Goal: Task Accomplishment & Management: Complete application form

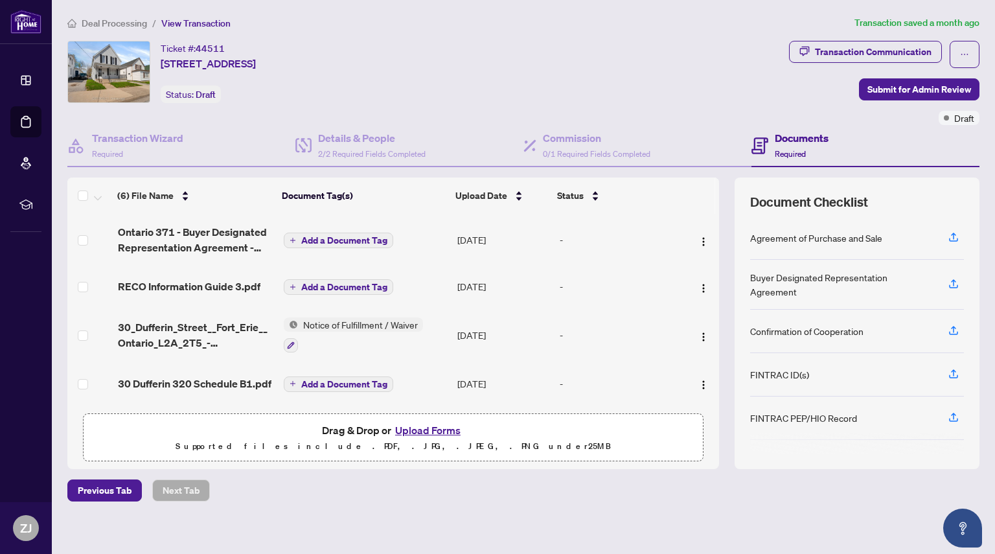
scroll to position [1, 0]
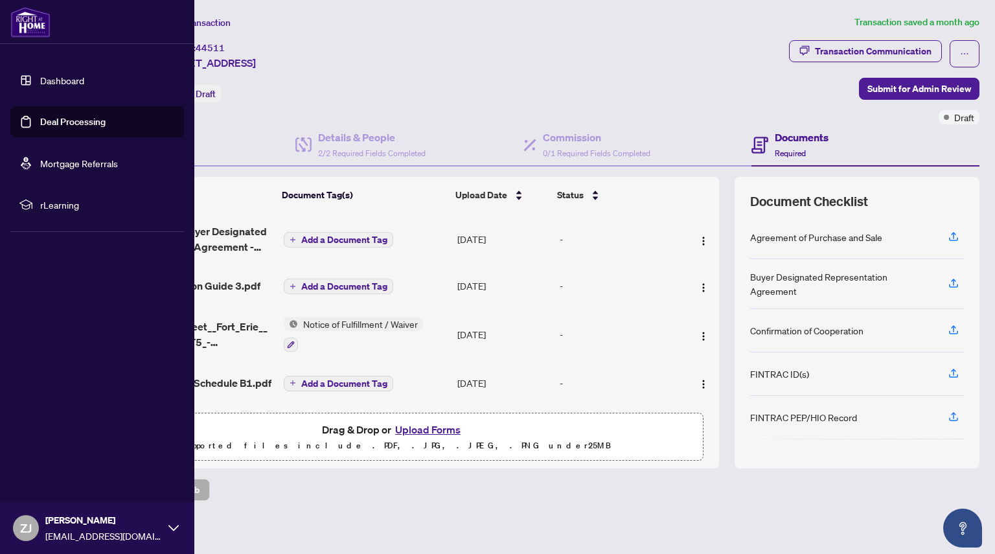
click at [40, 126] on link "Deal Processing" at bounding box center [72, 122] width 65 height 12
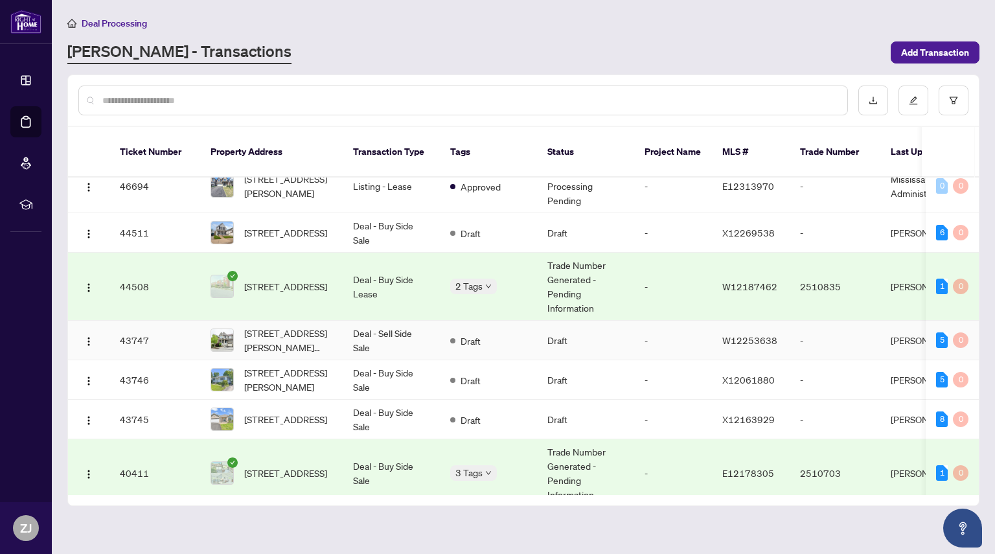
scroll to position [73, 0]
click at [312, 411] on span "[STREET_ADDRESS]" at bounding box center [285, 418] width 83 height 14
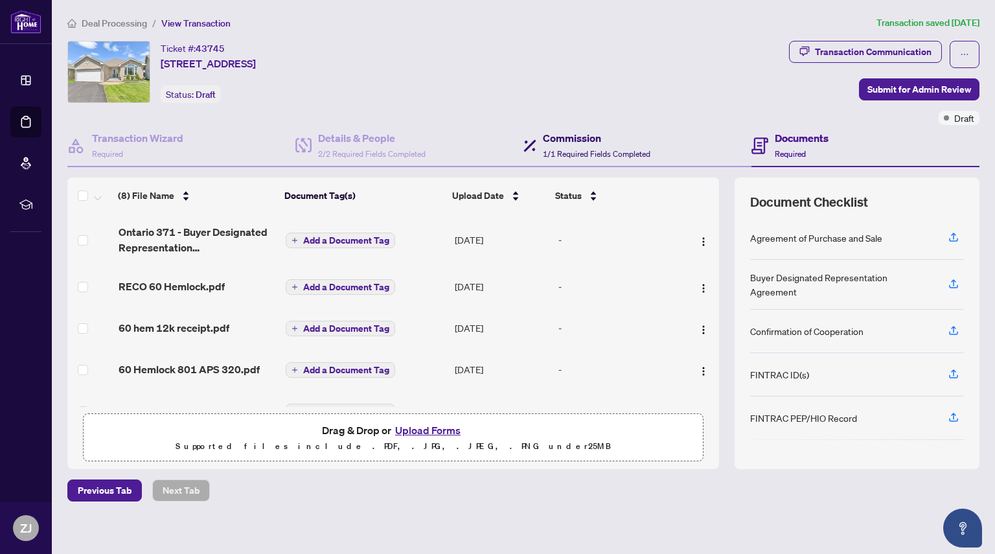
click at [577, 144] on h4 "Commission" at bounding box center [597, 138] width 108 height 16
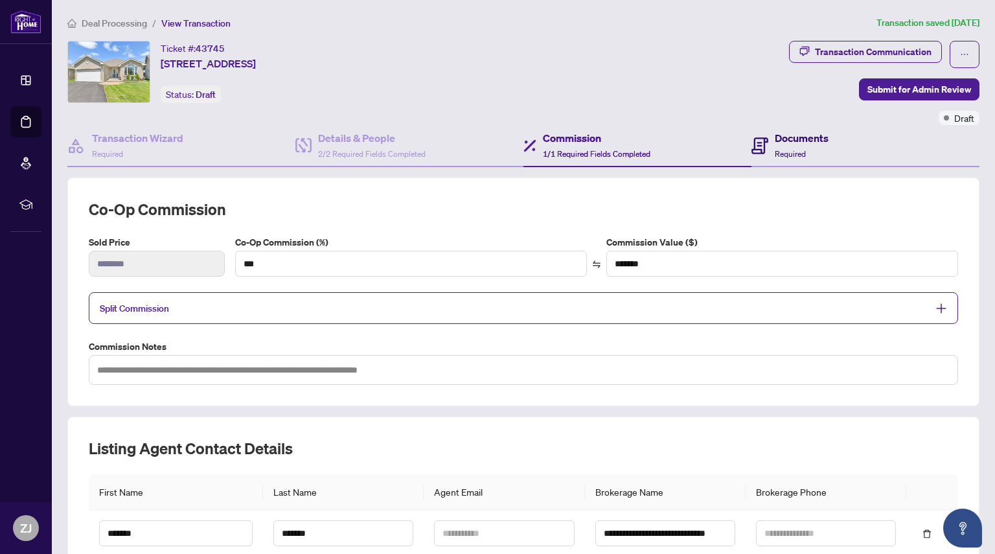
click at [795, 136] on h4 "Documents" at bounding box center [802, 138] width 54 height 16
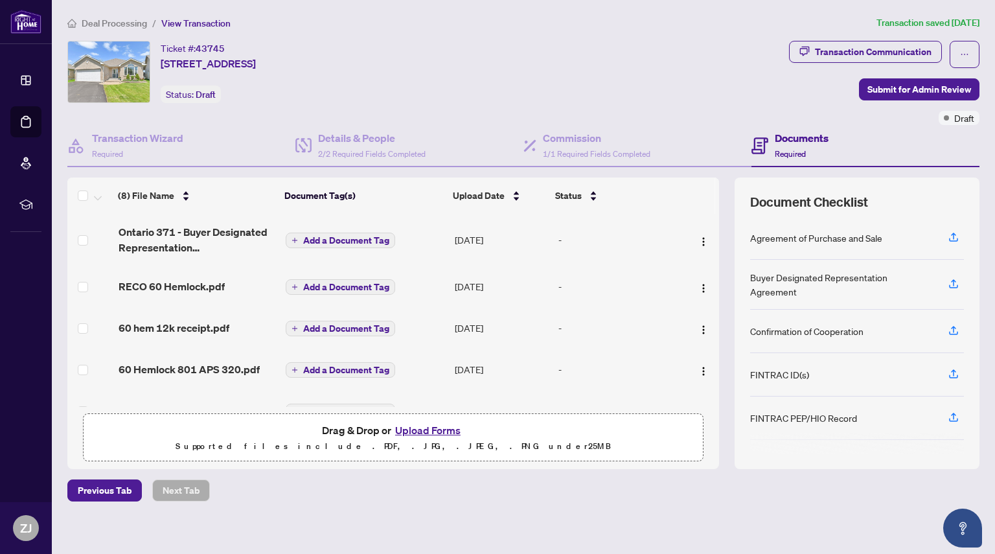
click at [414, 431] on button "Upload Forms" at bounding box center [427, 430] width 73 height 17
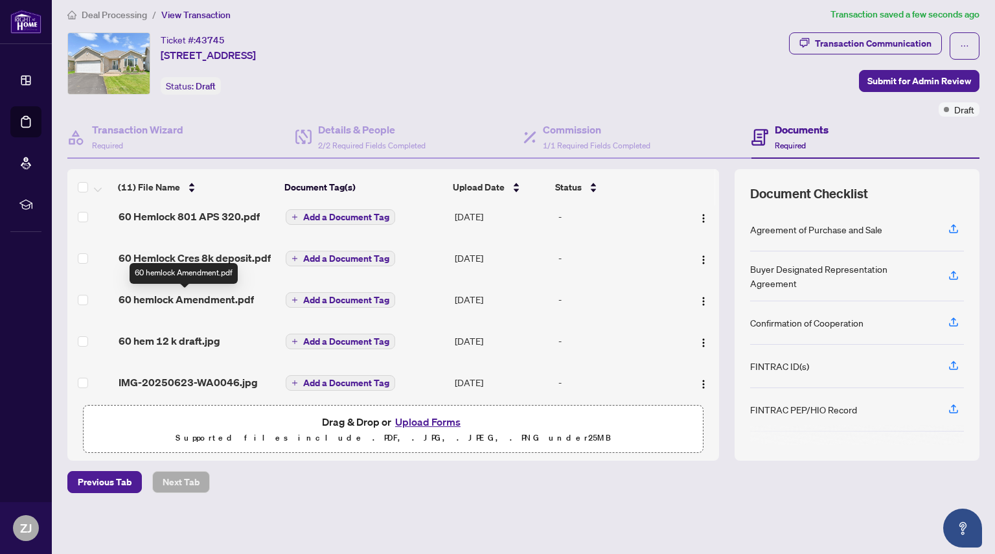
scroll to position [309, 0]
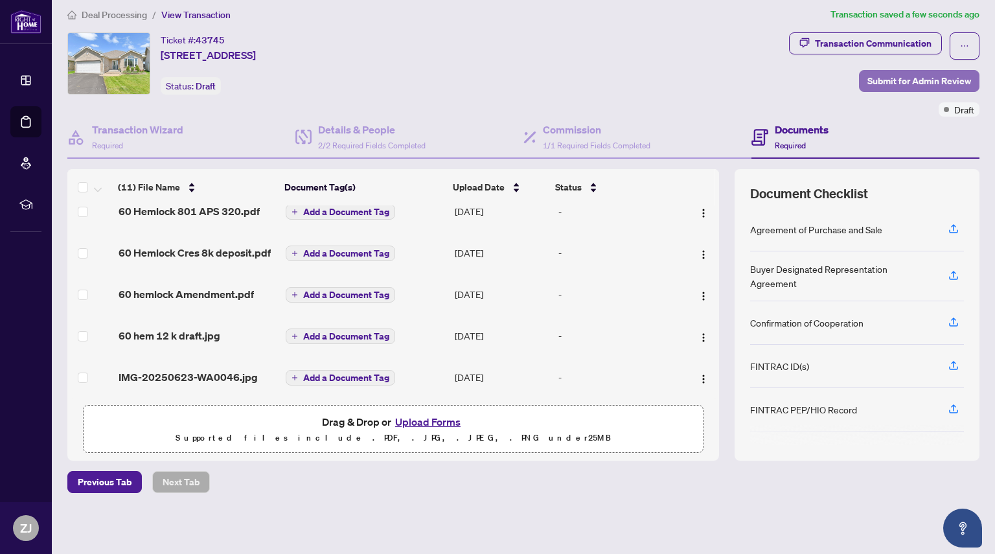
click at [878, 85] on span "Submit for Admin Review" at bounding box center [919, 81] width 104 height 21
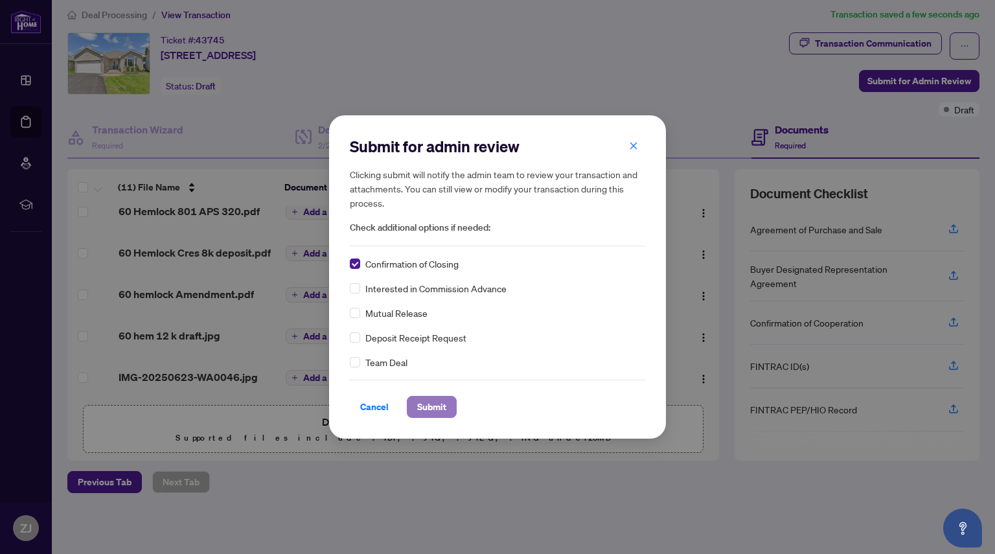
click at [431, 413] on span "Submit" at bounding box center [431, 406] width 29 height 21
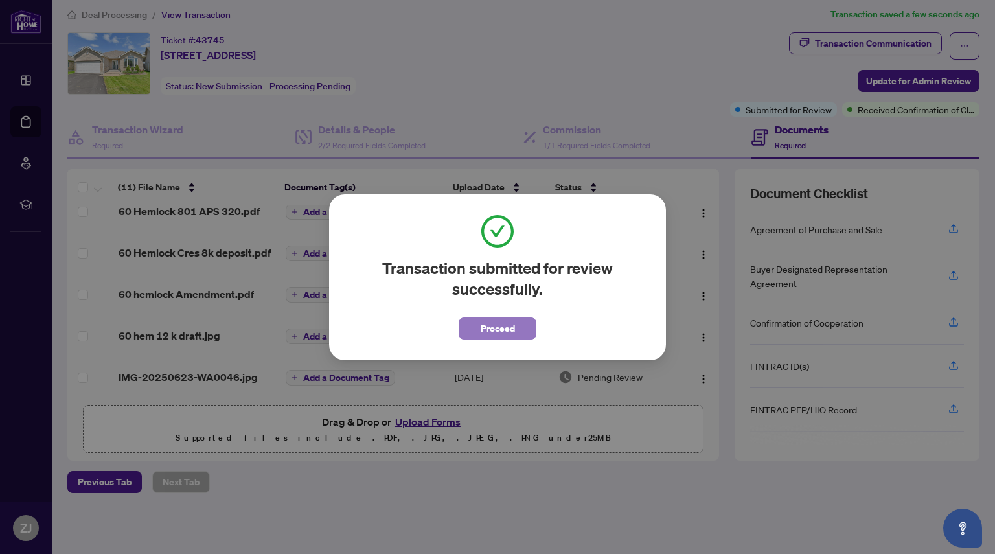
click at [497, 328] on span "Proceed" at bounding box center [498, 328] width 34 height 21
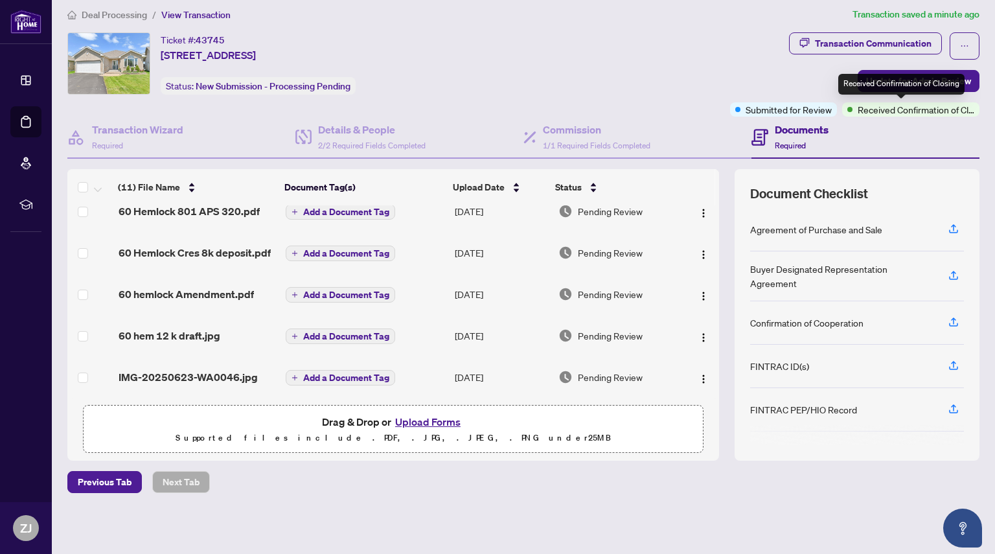
click at [881, 83] on div "Received Confirmation of Closing" at bounding box center [901, 84] width 126 height 21
click at [866, 86] on span "Update for Admin Review" at bounding box center [918, 81] width 105 height 21
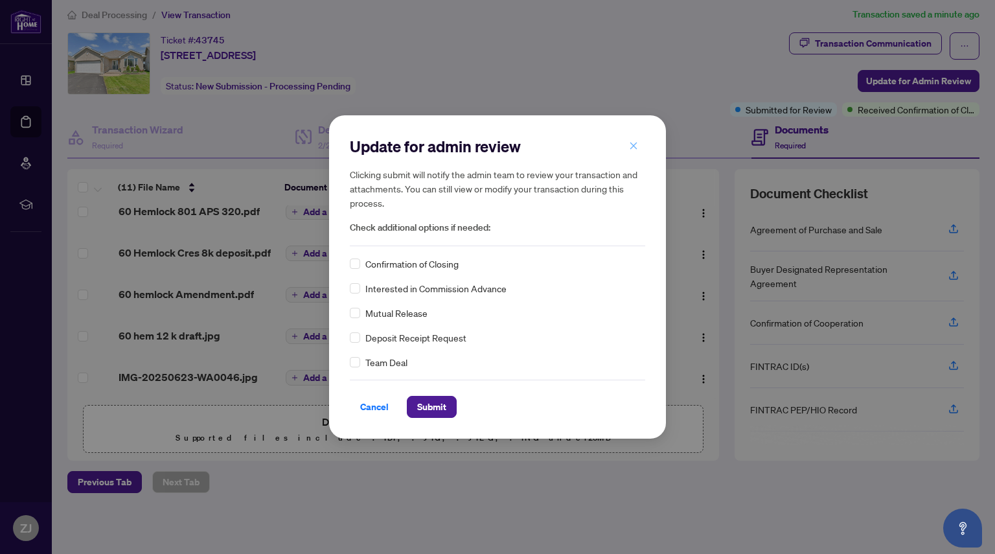
click at [634, 146] on icon "close" at bounding box center [633, 145] width 7 height 7
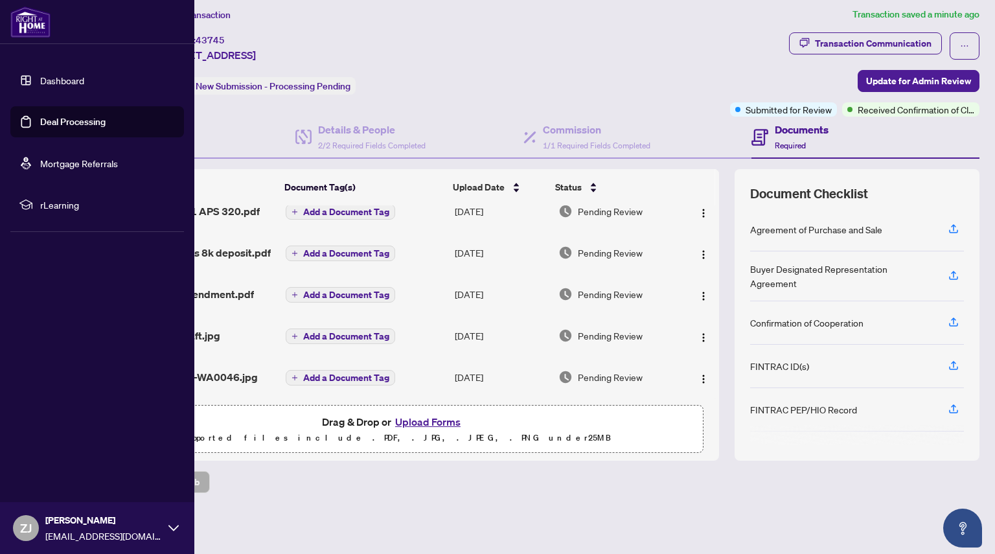
click at [40, 122] on link "Deal Processing" at bounding box center [72, 122] width 65 height 12
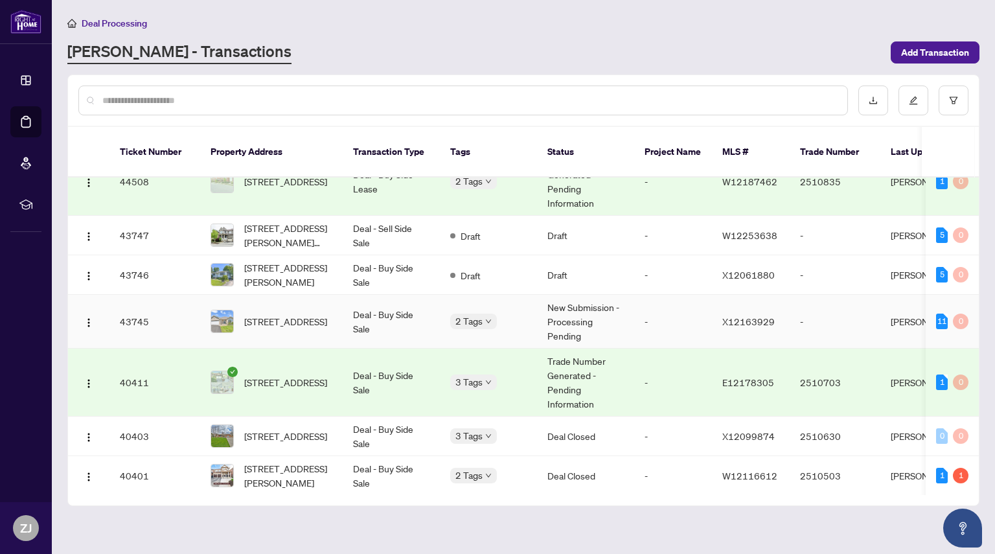
scroll to position [177, 0]
click at [296, 374] on span "[STREET_ADDRESS]" at bounding box center [285, 381] width 83 height 14
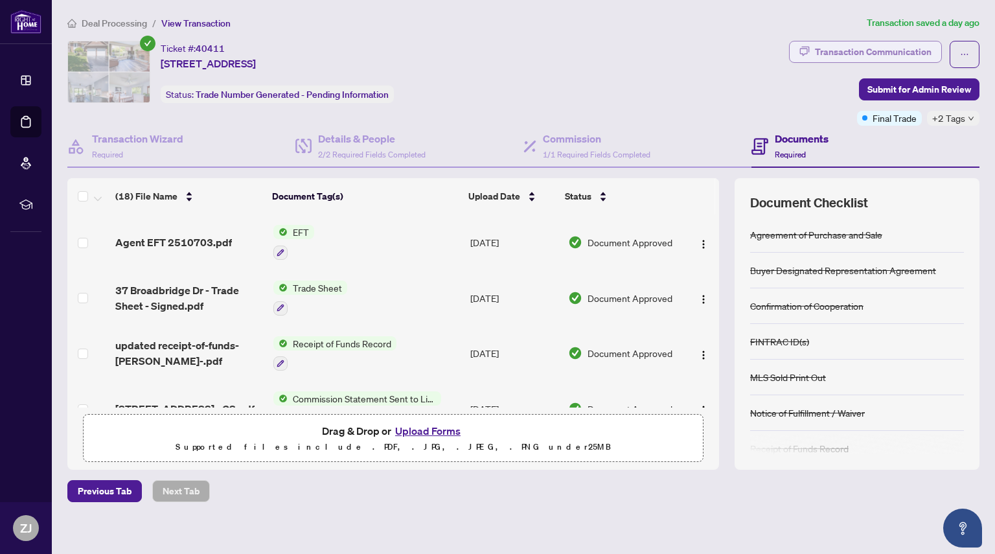
click at [830, 49] on div "Transaction Communication" at bounding box center [873, 51] width 117 height 21
type textarea "**********"
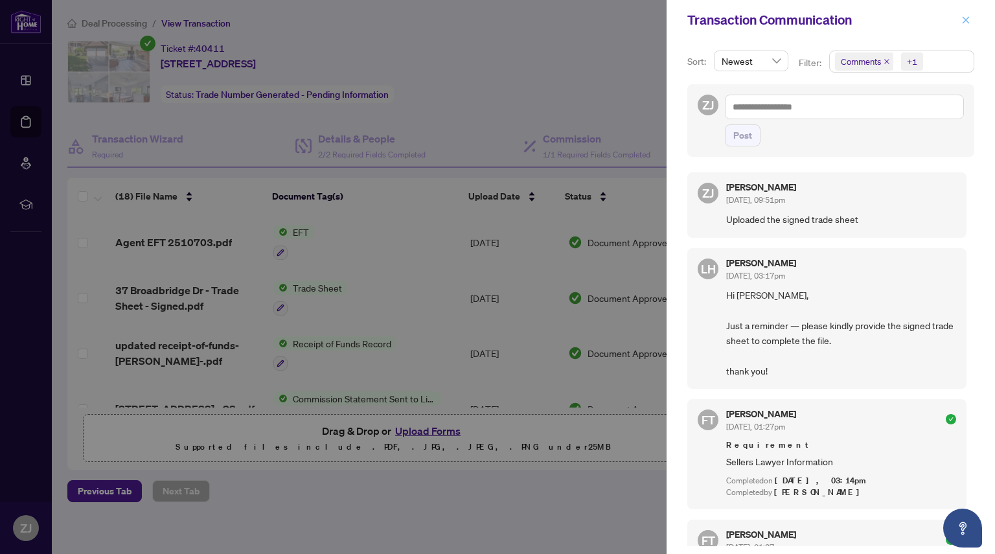
click at [966, 22] on icon "close" at bounding box center [965, 20] width 9 height 9
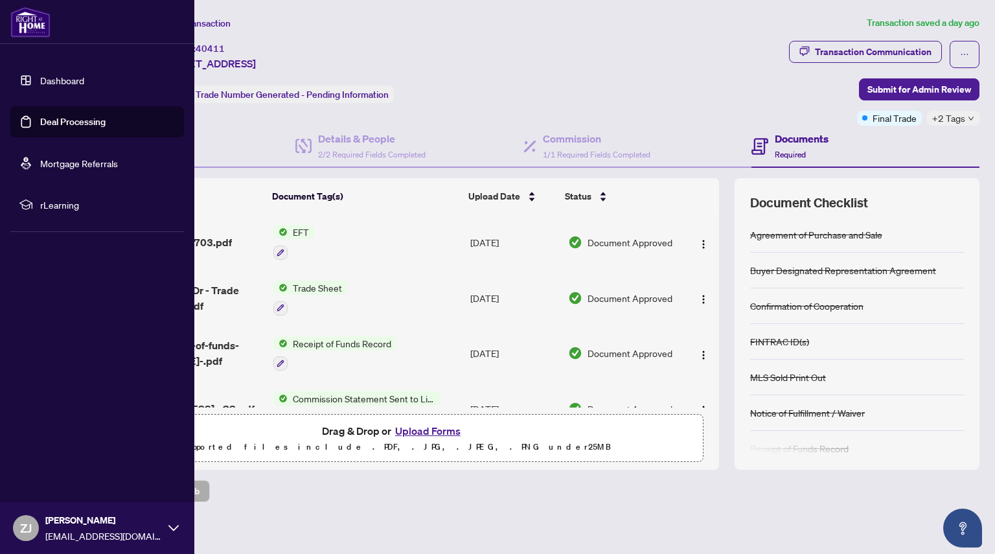
click at [40, 120] on link "Deal Processing" at bounding box center [72, 122] width 65 height 12
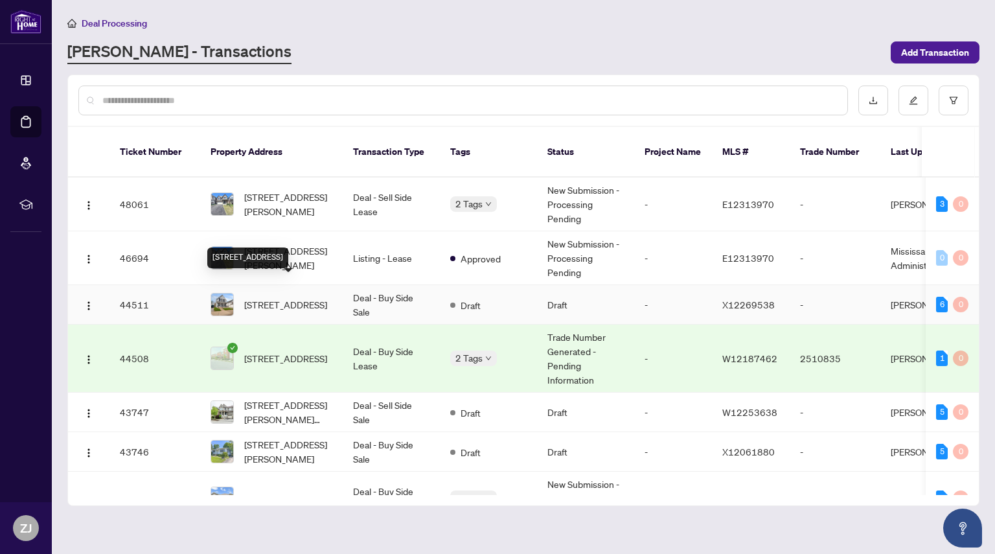
click at [324, 297] on span "[STREET_ADDRESS]" at bounding box center [285, 304] width 83 height 14
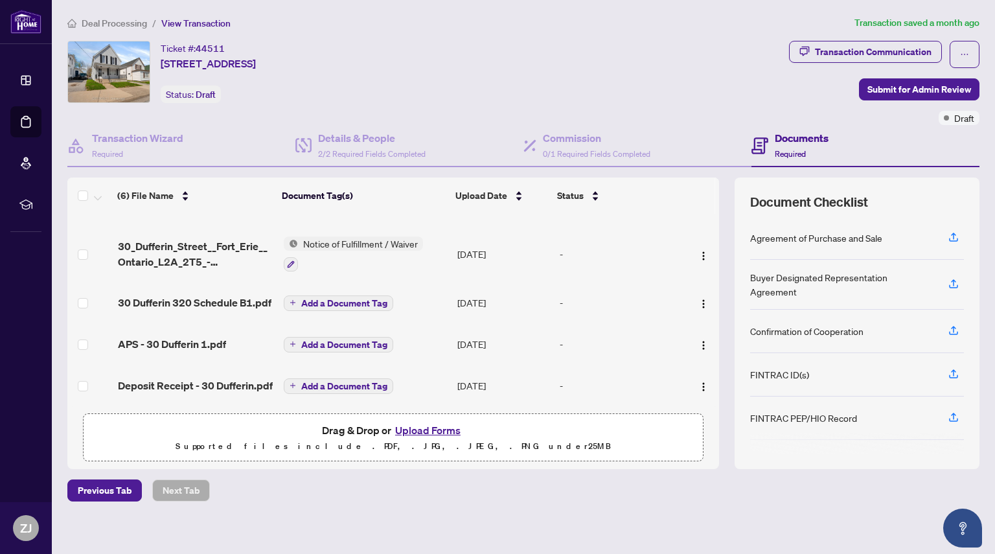
scroll to position [105, 0]
click at [591, 503] on div "Deal Processing / View Transaction Transaction saved a month ago Ticket #: 4451…" at bounding box center [523, 281] width 922 height 531
